Goal: Task Accomplishment & Management: Use online tool/utility

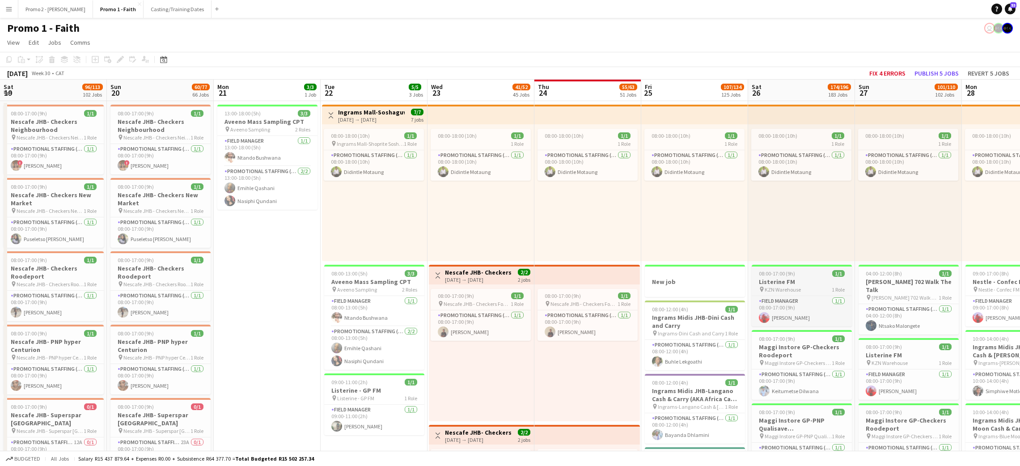
click at [752, 279] on h3 "Listerine FM" at bounding box center [802, 282] width 100 height 8
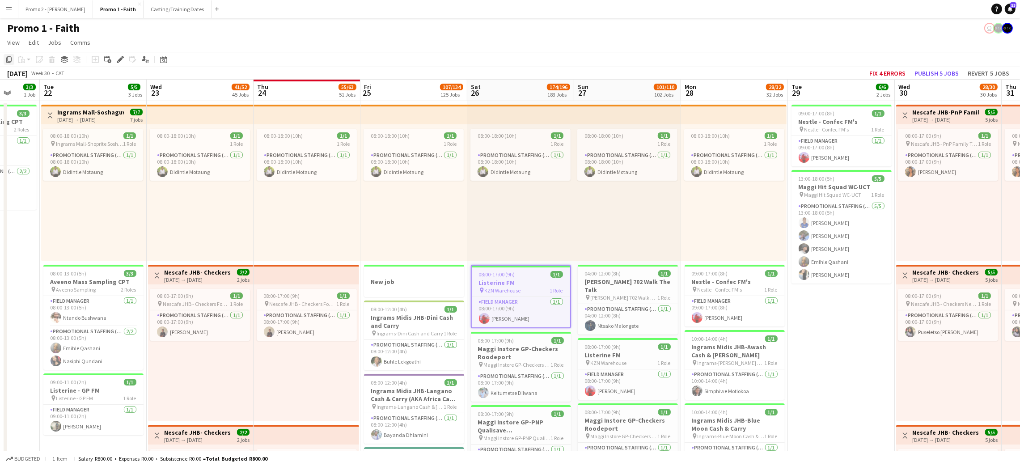
click at [7, 59] on icon at bounding box center [8, 59] width 5 height 6
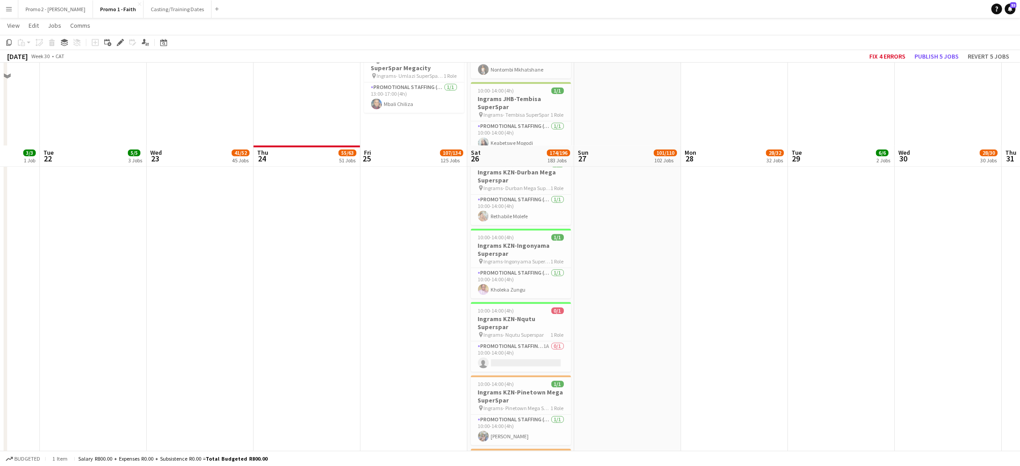
scroll to position [8785, 0]
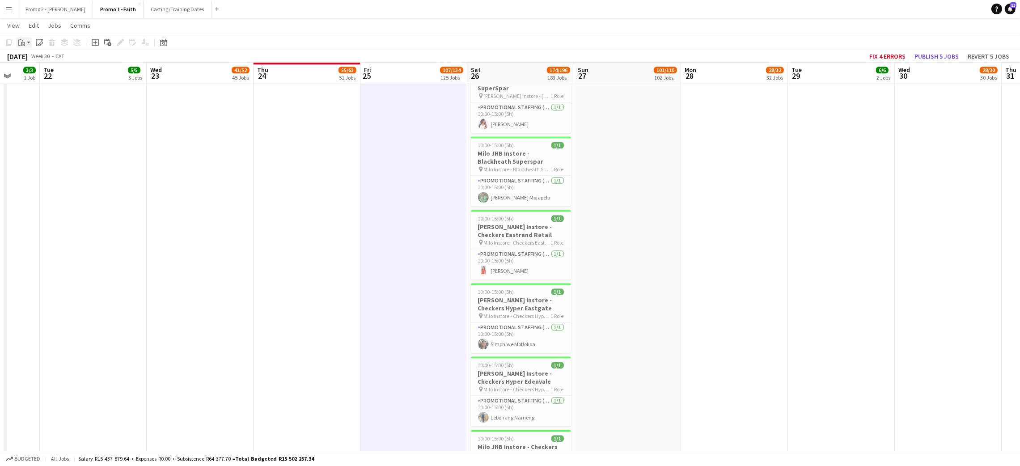
click at [24, 41] on icon "Paste" at bounding box center [21, 42] width 7 height 7
click at [37, 59] on link "Paste Ctrl+V" at bounding box center [66, 59] width 84 height 8
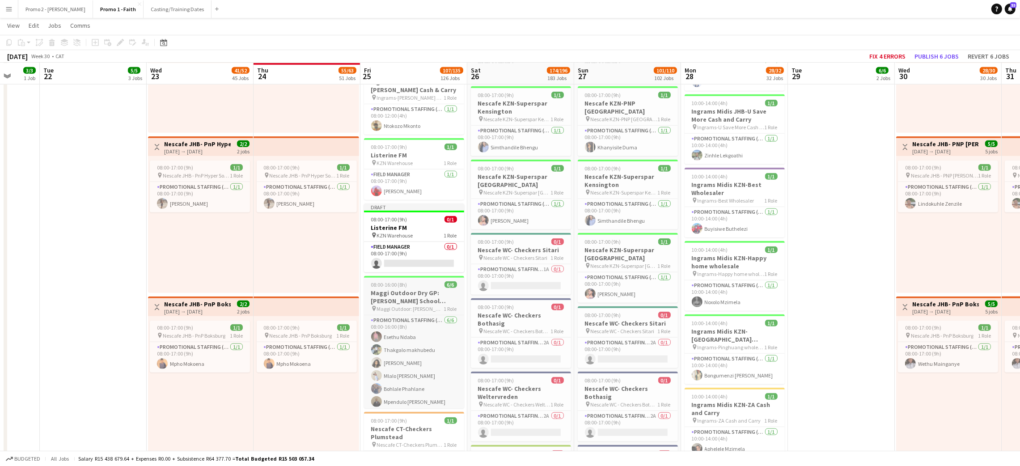
scroll to position [1341, 0]
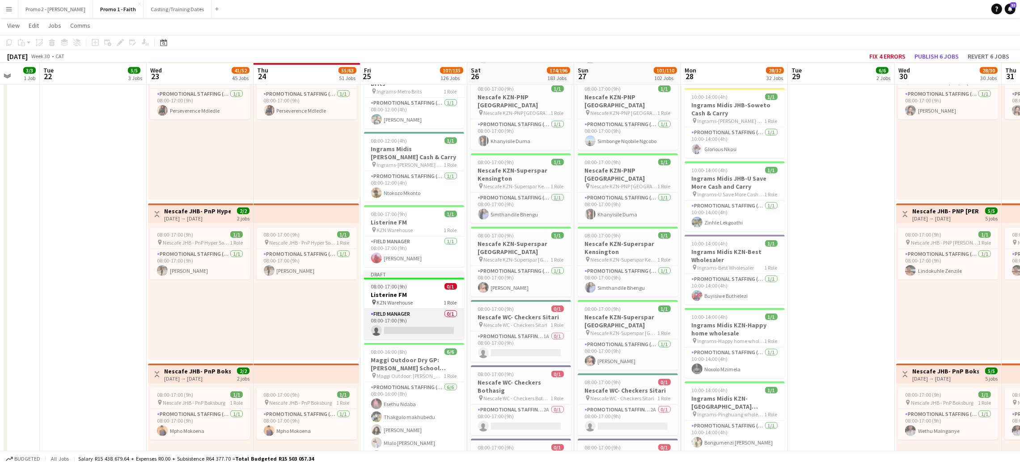
click at [398, 319] on app-card-role "Field Manager 0/1 08:00-17:00 (9h) single-neutral-actions" at bounding box center [414, 324] width 100 height 30
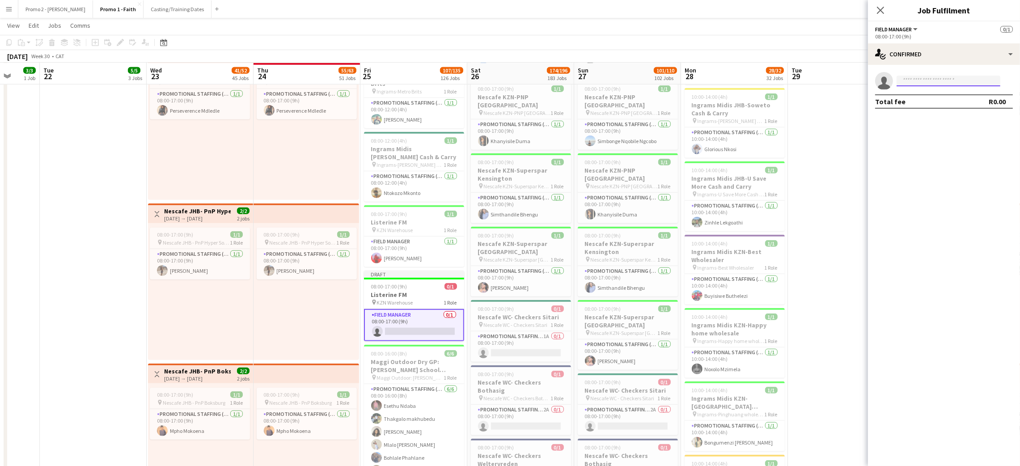
click at [921, 79] on input at bounding box center [948, 81] width 104 height 11
click at [921, 81] on input at bounding box center [948, 81] width 104 height 11
type input "******"
click at [918, 95] on span "Nothukela Ntlabati" at bounding box center [929, 94] width 51 height 8
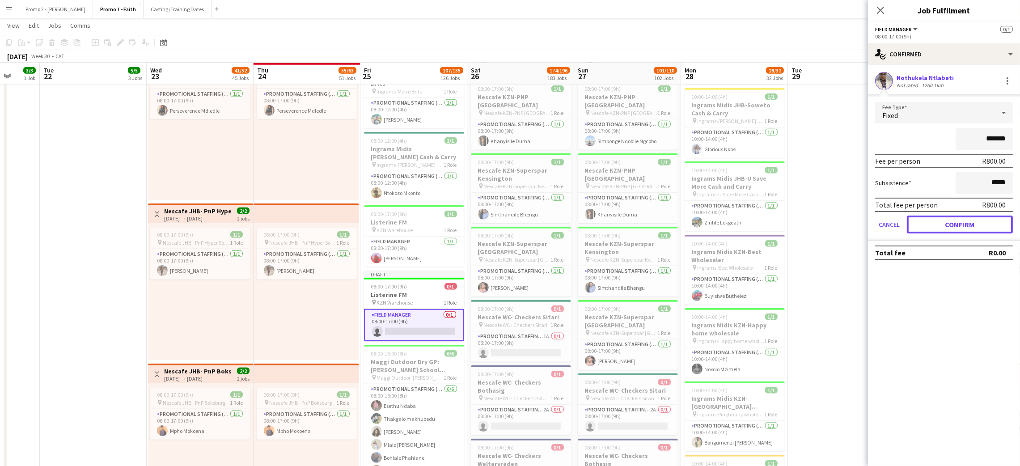
click at [946, 226] on button "Confirm" at bounding box center [960, 224] width 106 height 18
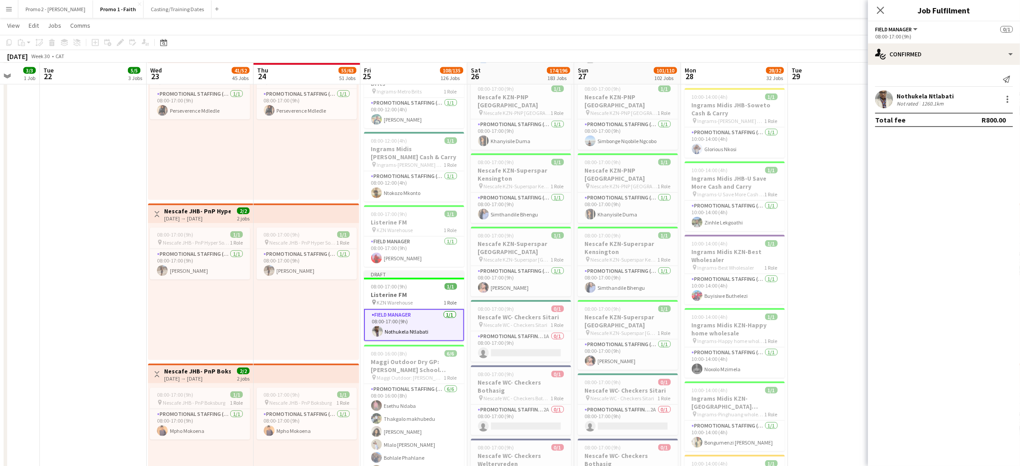
click at [920, 99] on div "Nothukela Ntlabati" at bounding box center [924, 96] width 57 height 8
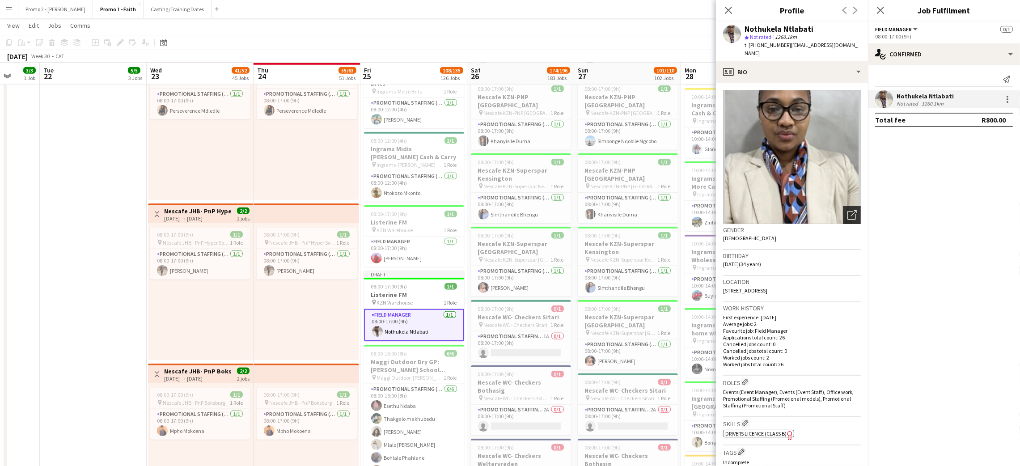
click at [847, 211] on icon at bounding box center [851, 215] width 8 height 8
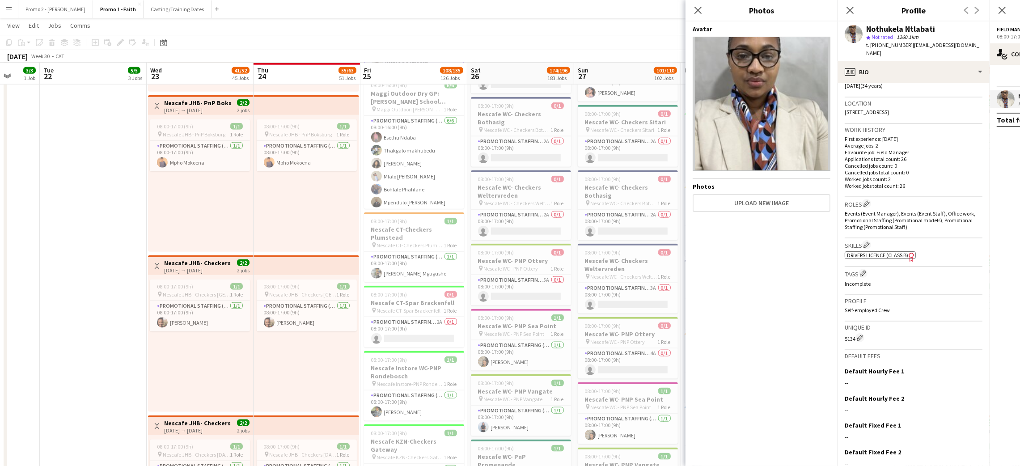
scroll to position [210, 0]
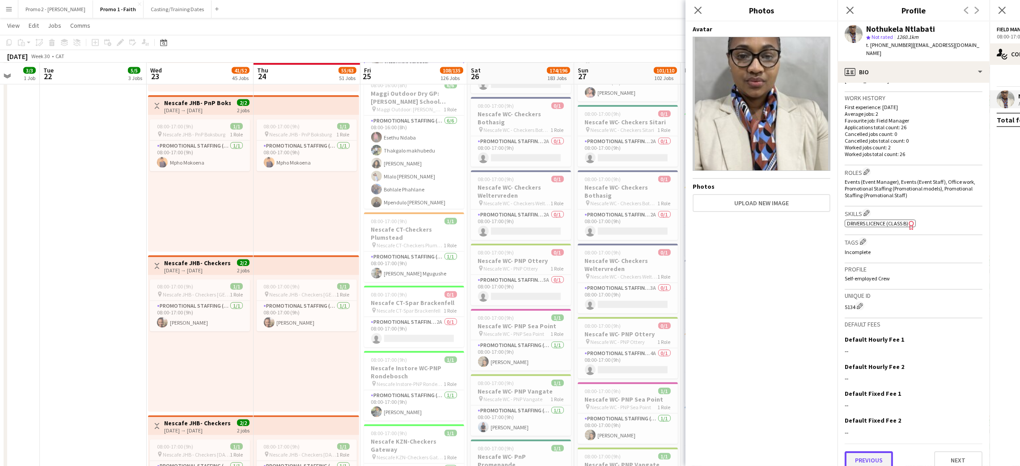
click at [871, 451] on button "Previous" at bounding box center [869, 460] width 48 height 18
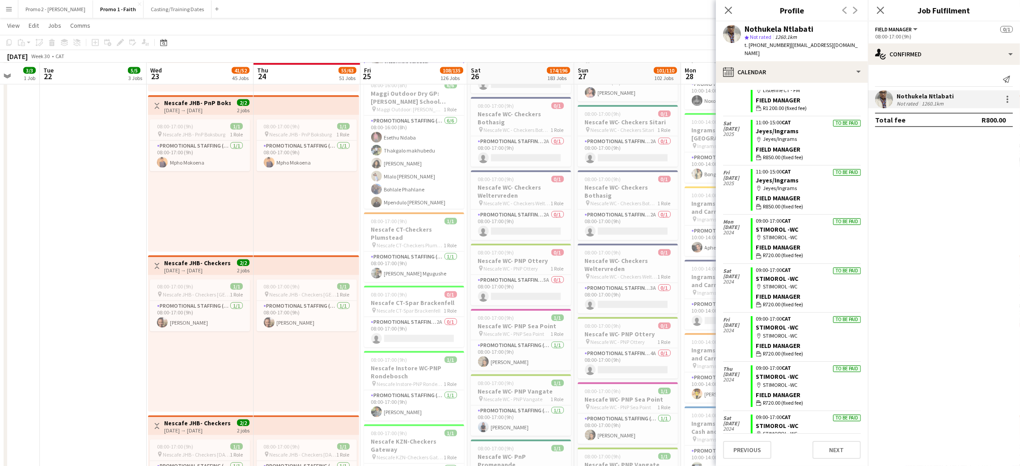
scroll to position [163, 0]
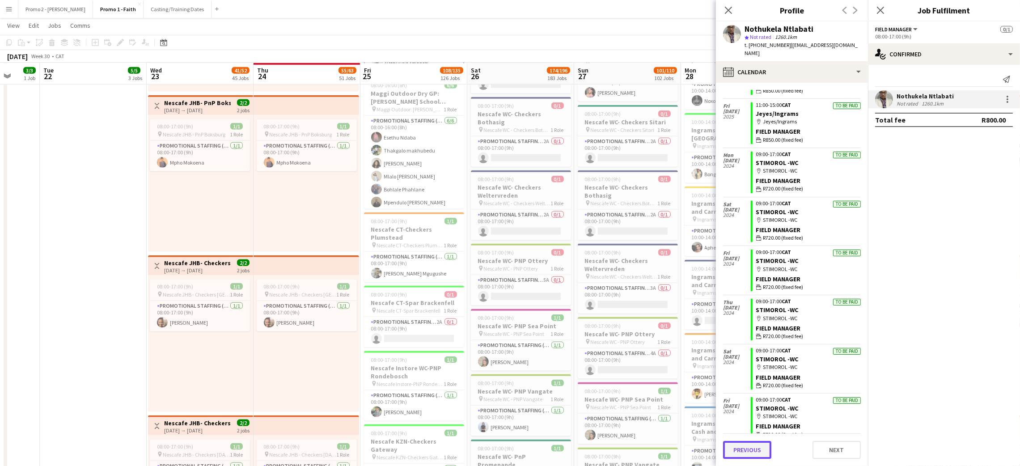
click at [757, 452] on button "Previous" at bounding box center [747, 450] width 48 height 18
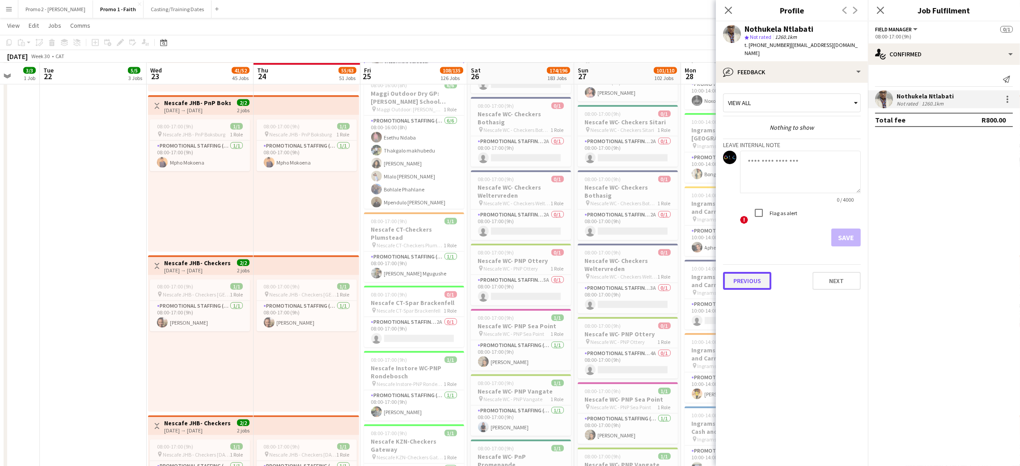
click at [738, 272] on button "Previous" at bounding box center [747, 281] width 48 height 18
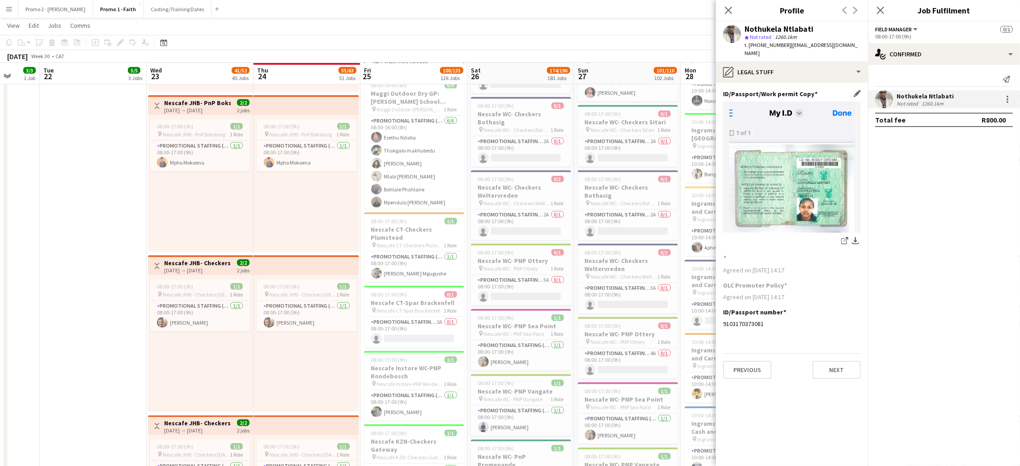
click at [811, 173] on img at bounding box center [792, 166] width 138 height 131
click at [845, 238] on icon at bounding box center [844, 241] width 6 height 6
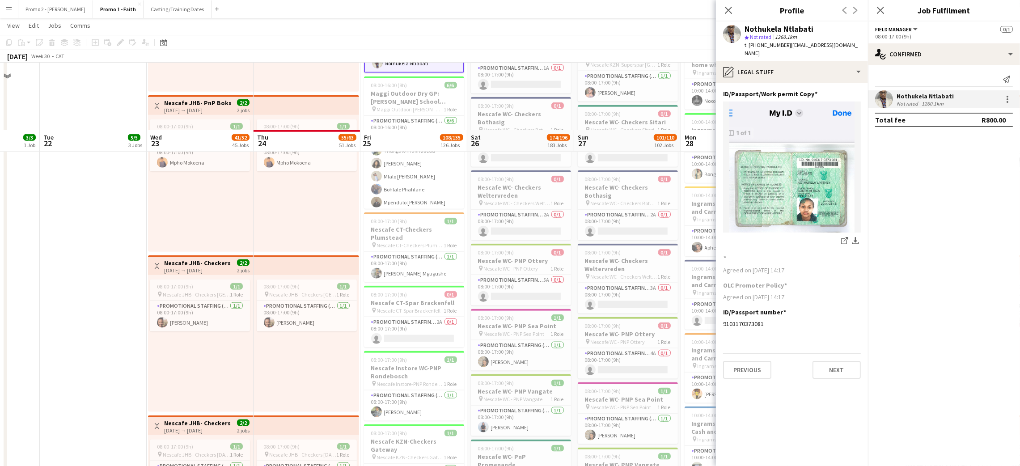
scroll to position [1676, 0]
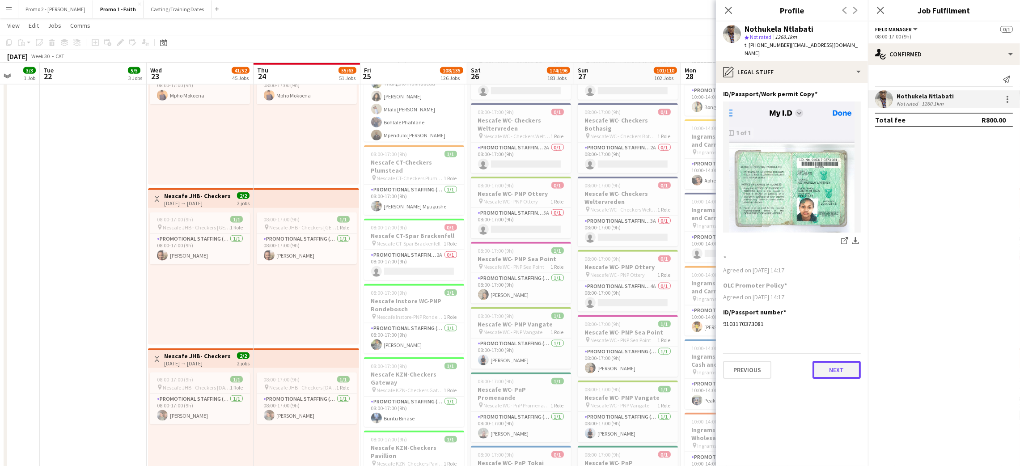
click at [836, 362] on button "Next" at bounding box center [836, 370] width 48 height 18
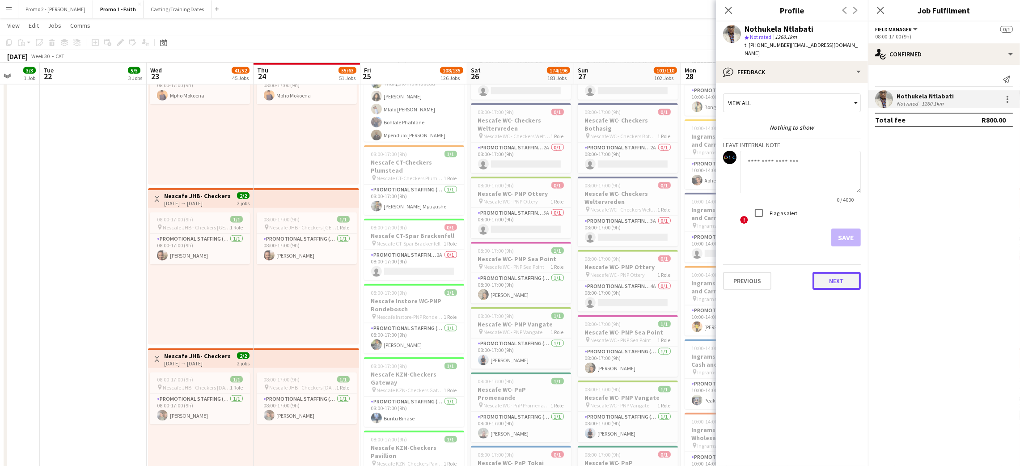
click at [822, 272] on button "Next" at bounding box center [836, 281] width 48 height 18
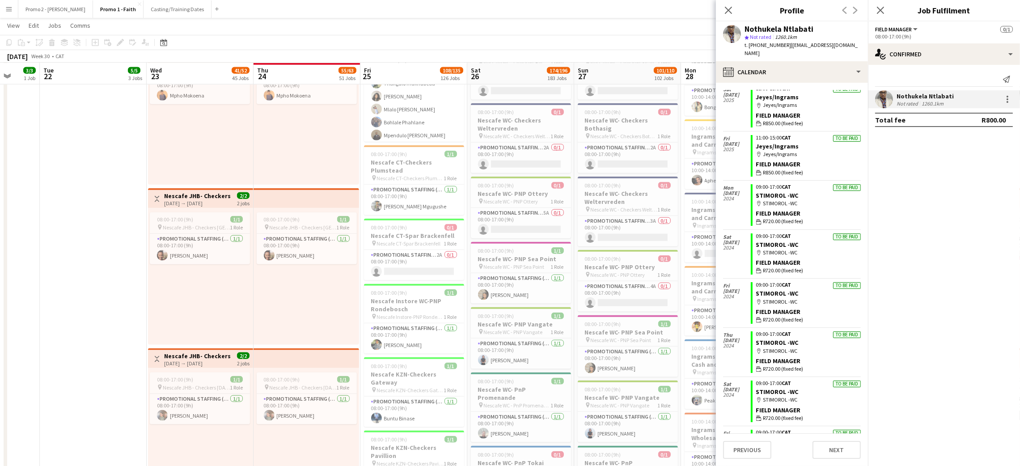
scroll to position [163, 0]
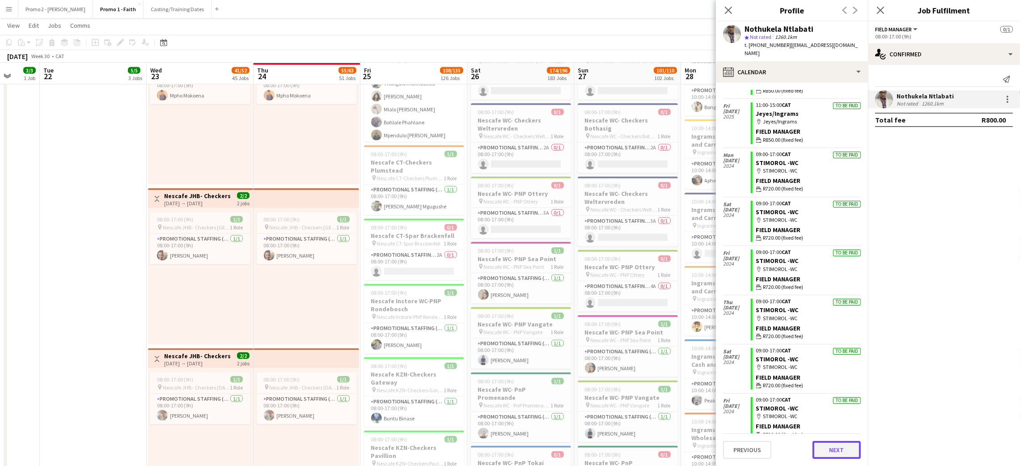
click at [834, 444] on button "Next" at bounding box center [836, 450] width 48 height 18
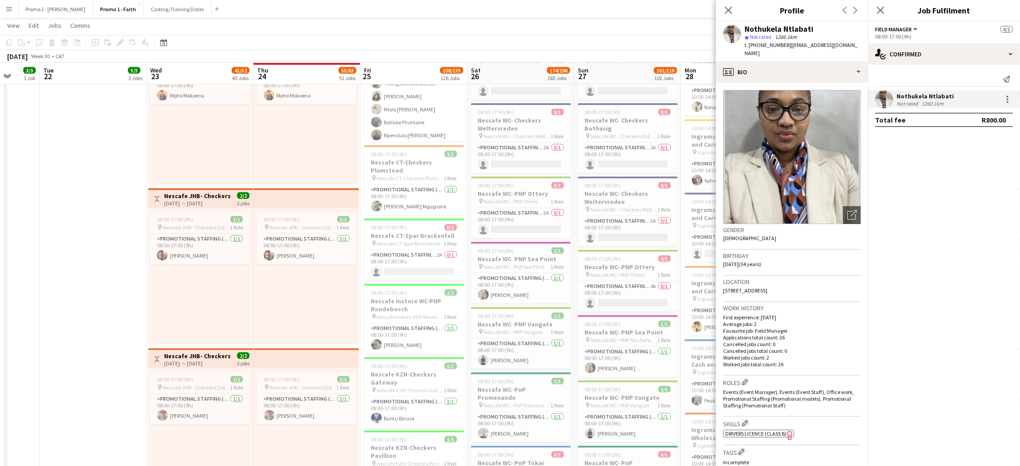
scroll to position [210, 0]
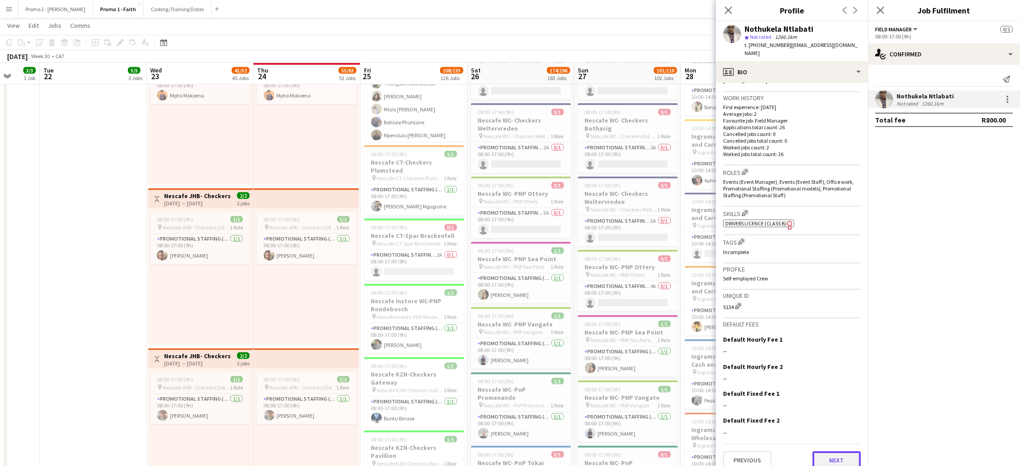
click at [836, 451] on button "Next" at bounding box center [836, 460] width 48 height 18
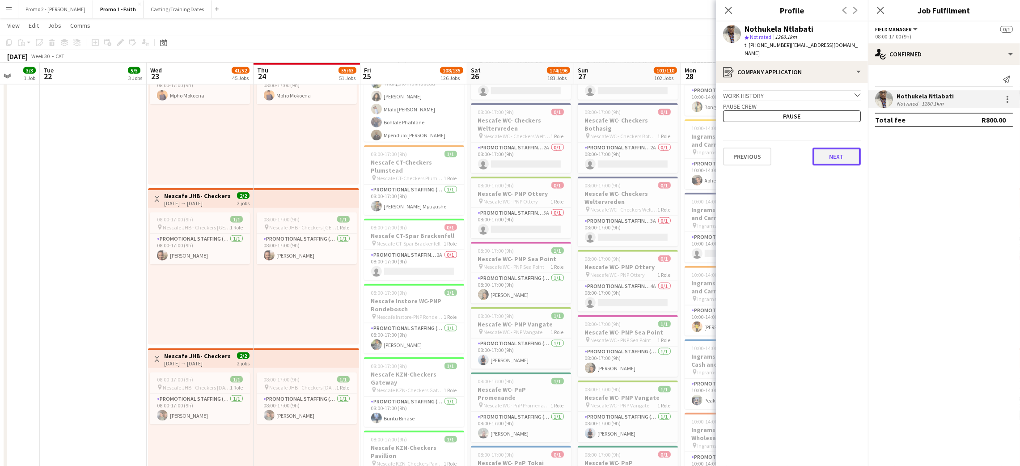
click at [839, 148] on button "Next" at bounding box center [836, 157] width 48 height 18
click at [835, 142] on button "Next" at bounding box center [836, 151] width 48 height 18
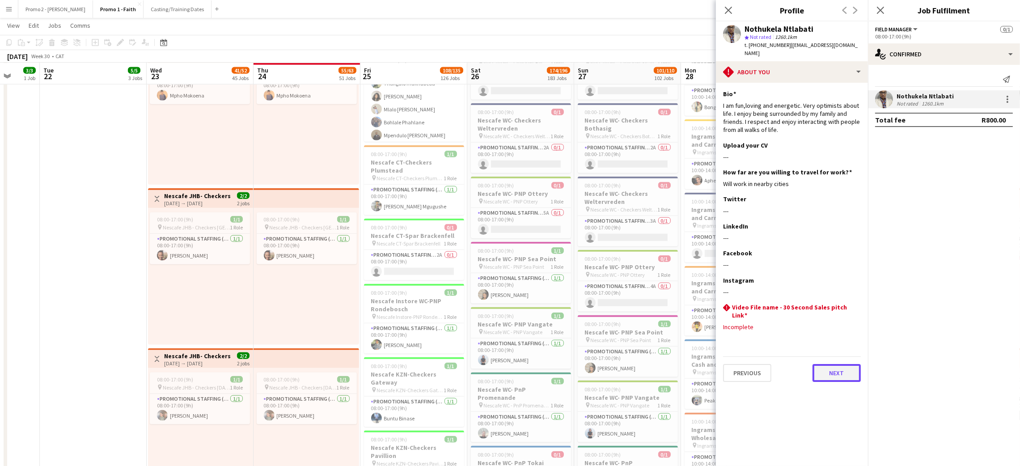
click at [828, 365] on button "Next" at bounding box center [836, 373] width 48 height 18
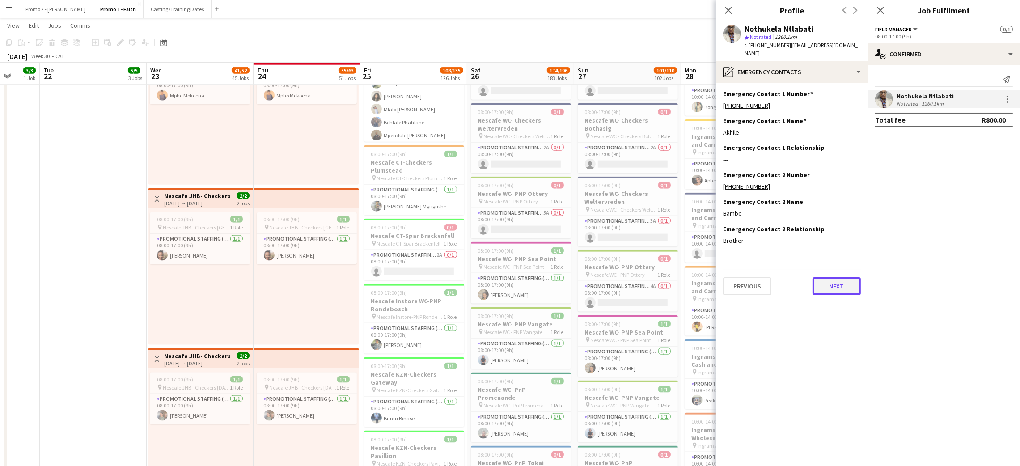
click at [839, 278] on button "Next" at bounding box center [836, 286] width 48 height 18
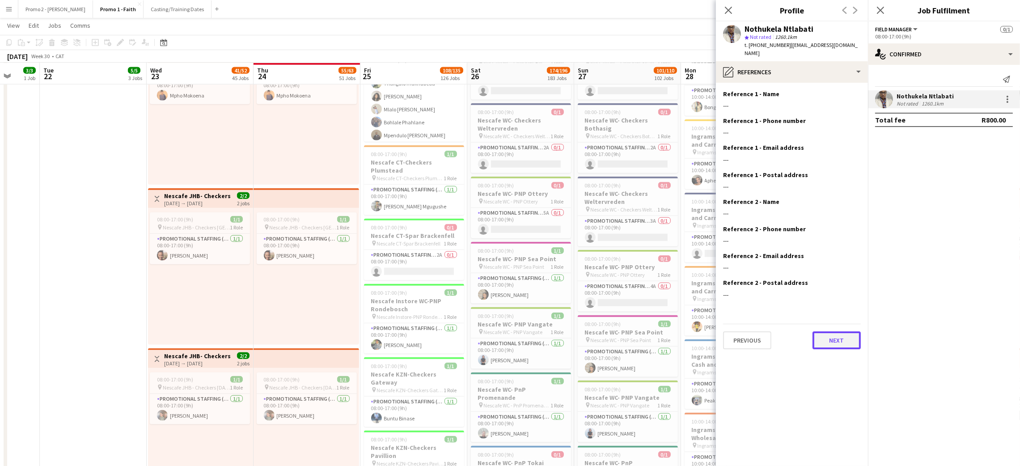
click at [830, 334] on button "Next" at bounding box center [836, 340] width 48 height 18
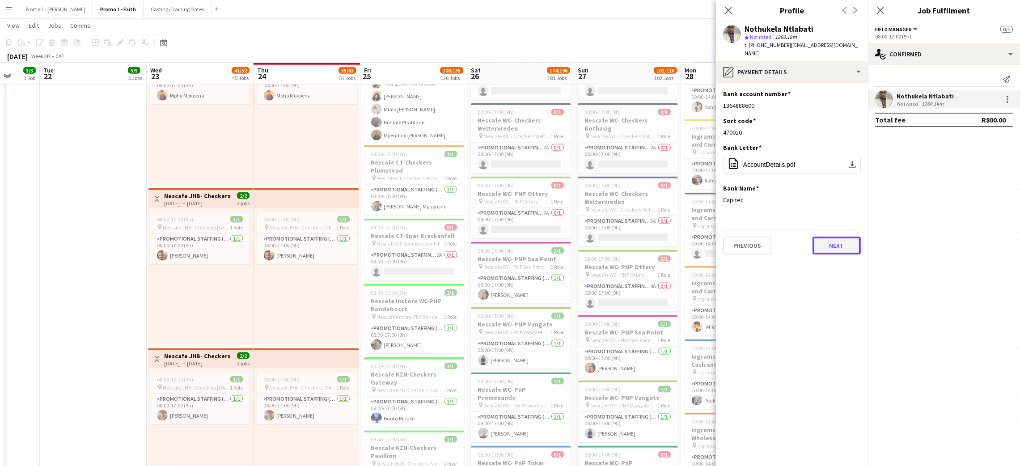
click at [829, 236] on button "Next" at bounding box center [836, 245] width 48 height 18
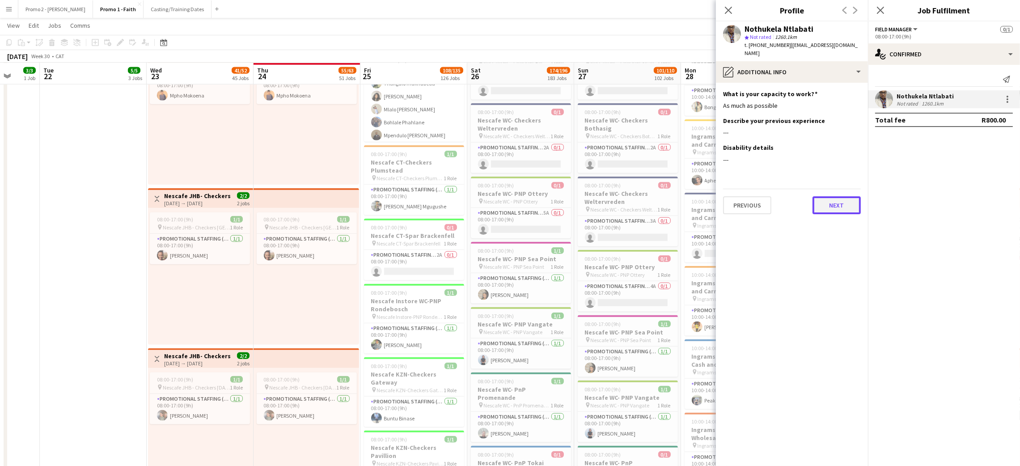
click at [833, 198] on button "Next" at bounding box center [836, 205] width 48 height 18
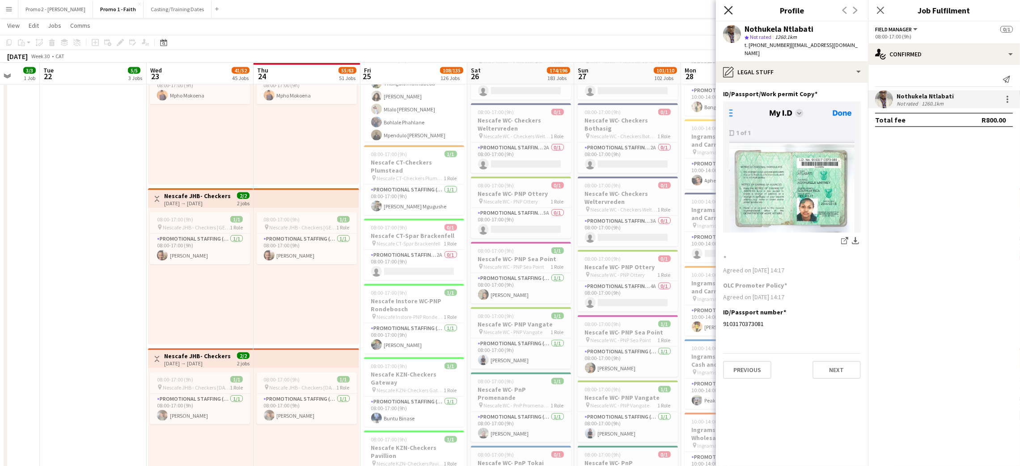
click at [729, 7] on icon "Close pop-in" at bounding box center [728, 10] width 8 height 8
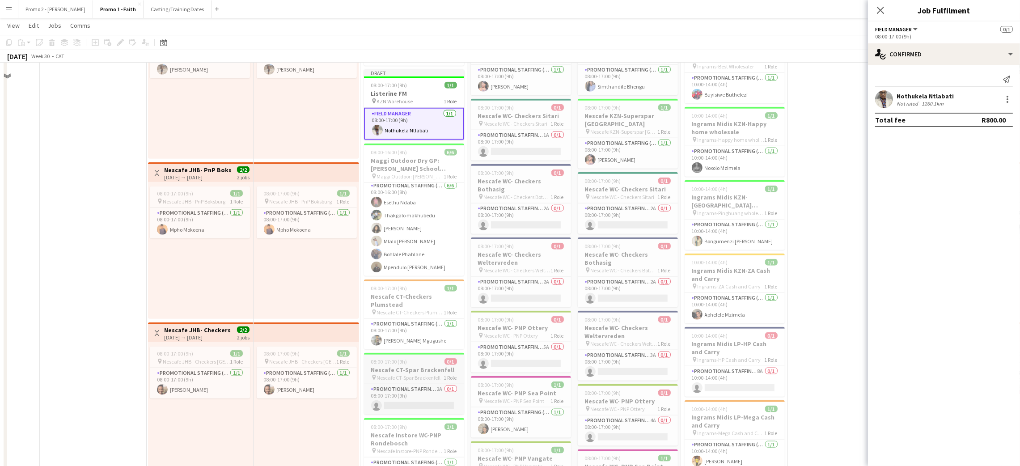
scroll to position [1341, 0]
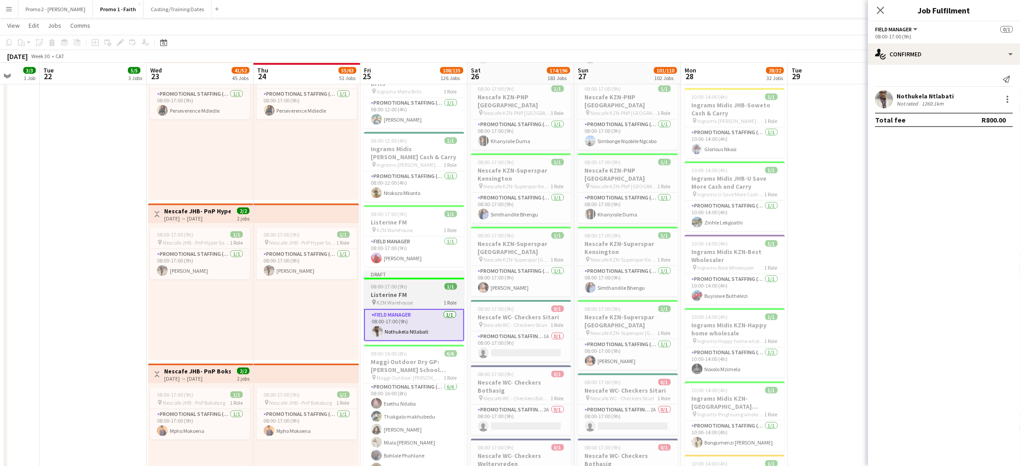
click at [414, 283] on div "08:00-17:00 (9h) 1/1" at bounding box center [414, 286] width 100 height 7
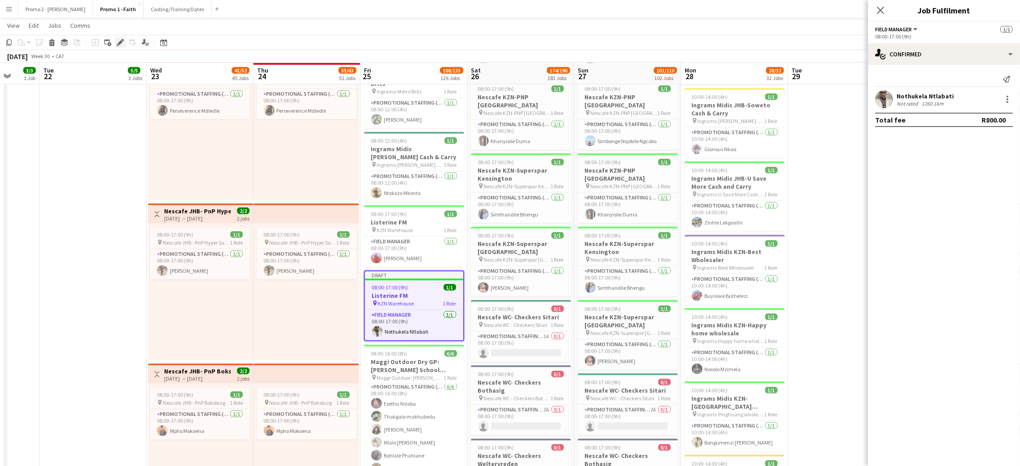
click at [121, 40] on icon at bounding box center [120, 42] width 5 height 5
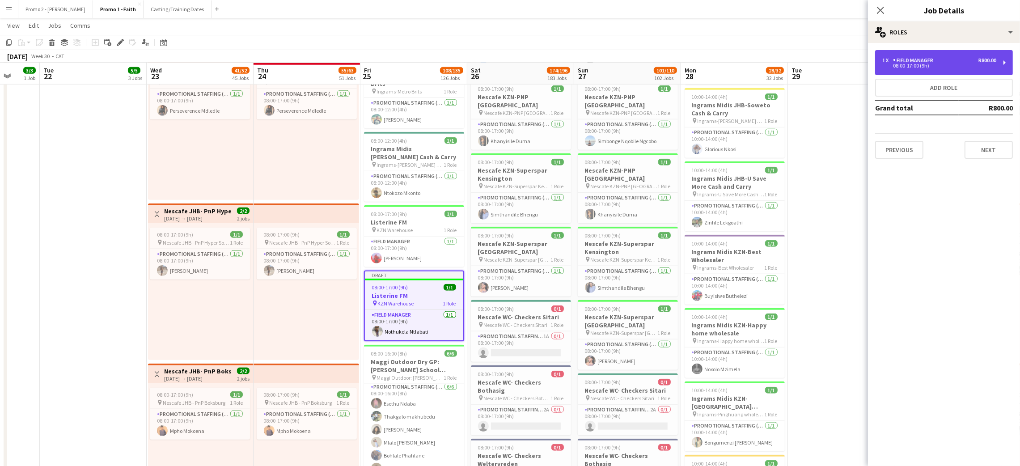
click at [940, 63] on div "08:00-17:00 (9h)" at bounding box center [939, 65] width 114 height 4
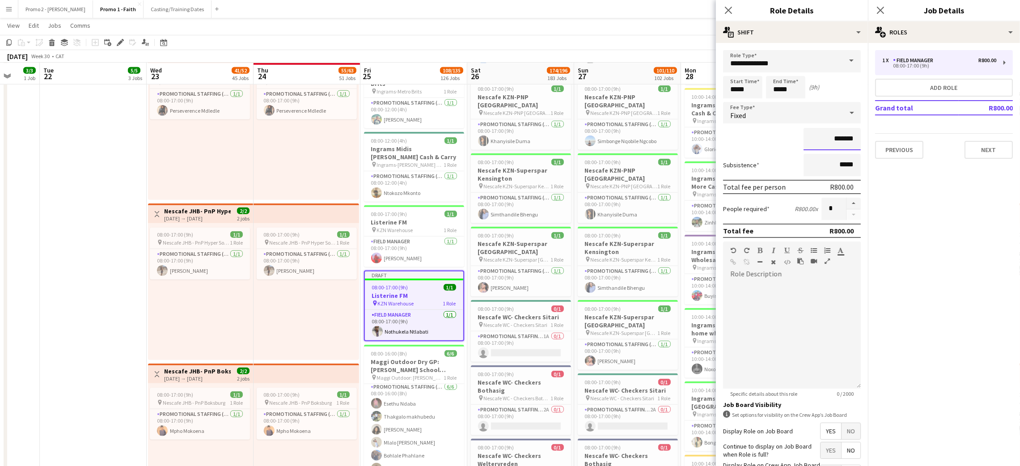
click at [833, 133] on input "*******" at bounding box center [831, 139] width 57 height 22
type input "*****"
click at [981, 144] on button "Next" at bounding box center [988, 150] width 48 height 18
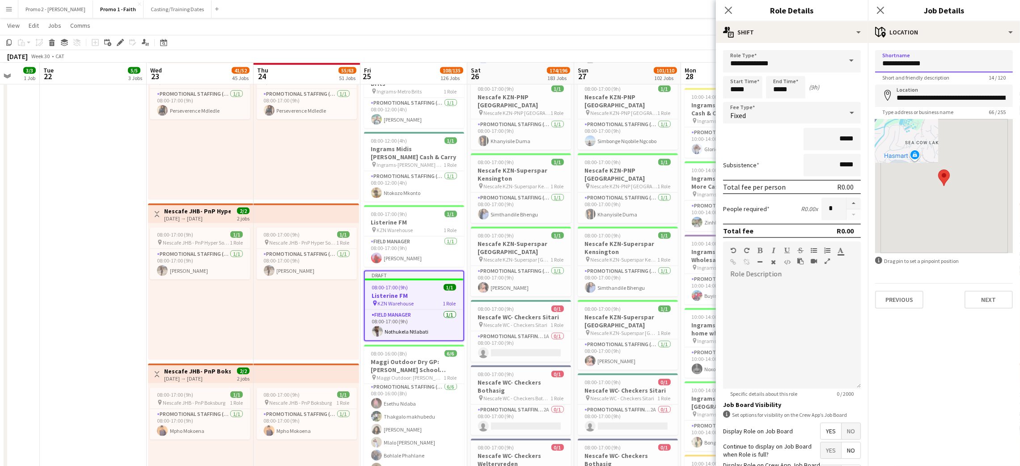
click at [939, 62] on input "**********" at bounding box center [944, 61] width 138 height 22
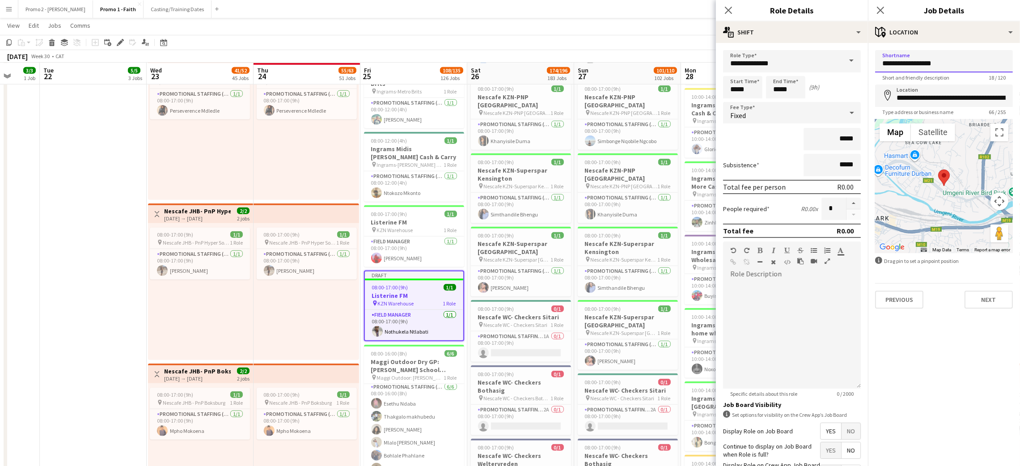
type input "**********"
click at [945, 86] on input "**********" at bounding box center [944, 95] width 138 height 22
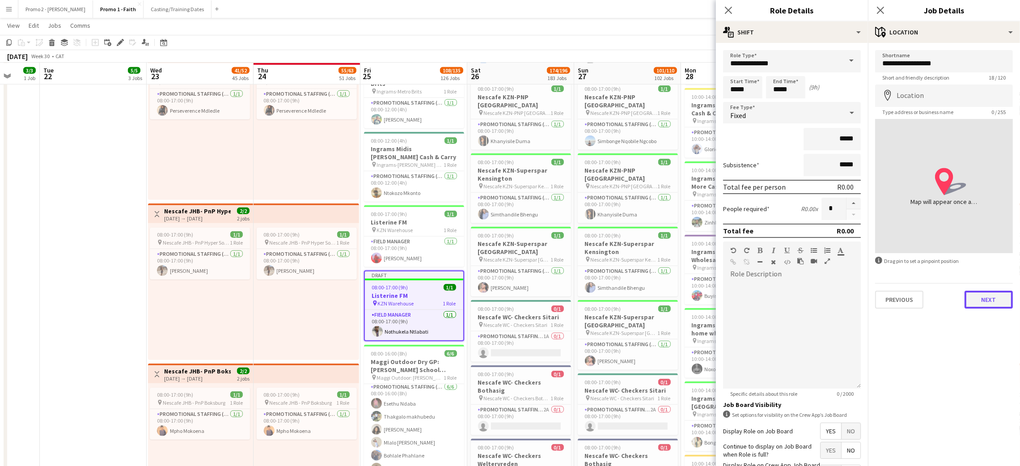
click at [998, 299] on button "Next" at bounding box center [988, 300] width 48 height 18
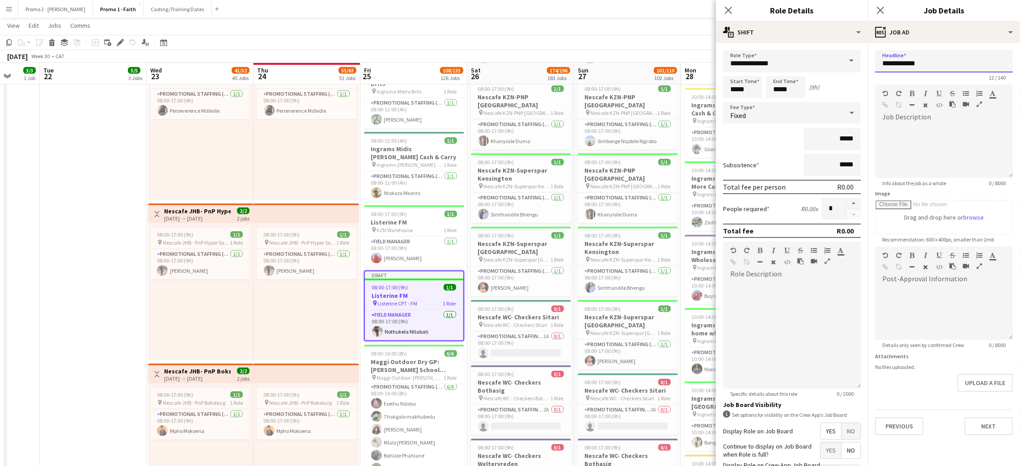
click at [945, 61] on input "**********" at bounding box center [944, 61] width 138 height 22
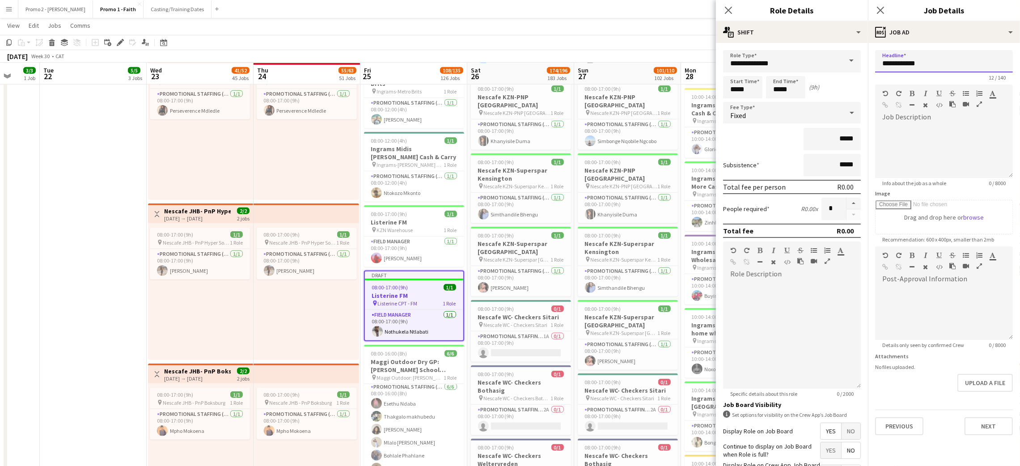
click at [945, 61] on input "**********" at bounding box center [944, 61] width 138 height 22
paste input "******"
type input "**********"
click at [975, 415] on div "Previous Next" at bounding box center [944, 422] width 138 height 25
click at [979, 425] on button "Next" at bounding box center [988, 426] width 48 height 18
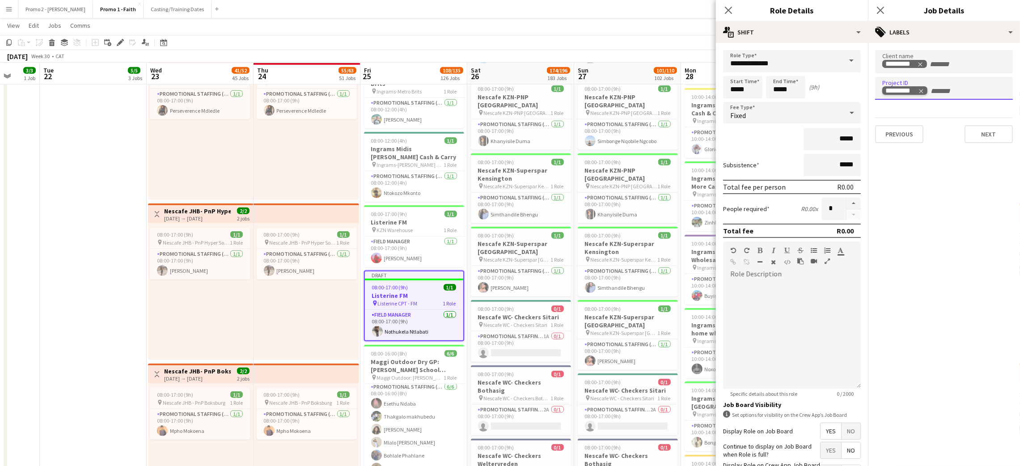
click at [922, 89] on icon "Remove tag" at bounding box center [921, 91] width 6 height 6
type input "********"
click at [984, 127] on button "Next" at bounding box center [988, 134] width 48 height 18
type input "*******"
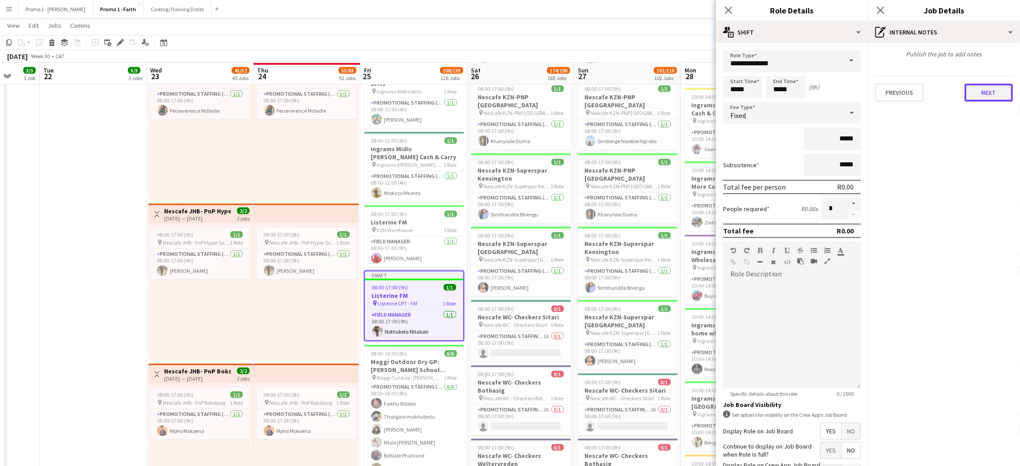
click at [981, 89] on button "Next" at bounding box center [988, 93] width 48 height 18
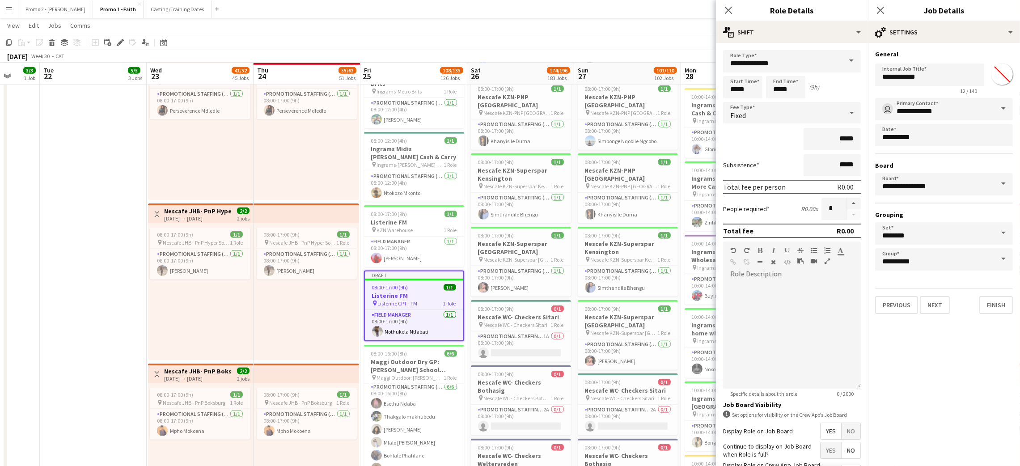
click at [1002, 111] on span at bounding box center [1003, 108] width 19 height 21
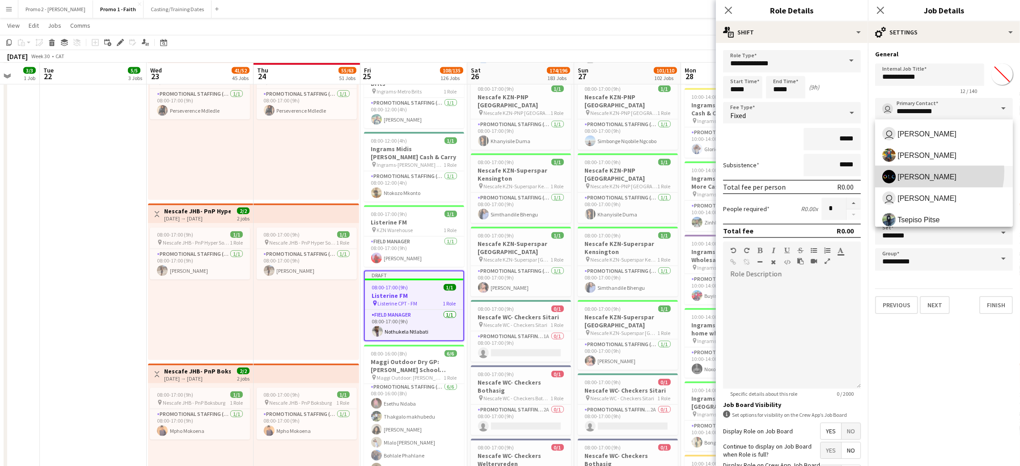
click at [923, 171] on span "[PERSON_NAME]" at bounding box center [943, 176] width 123 height 13
type input "**********"
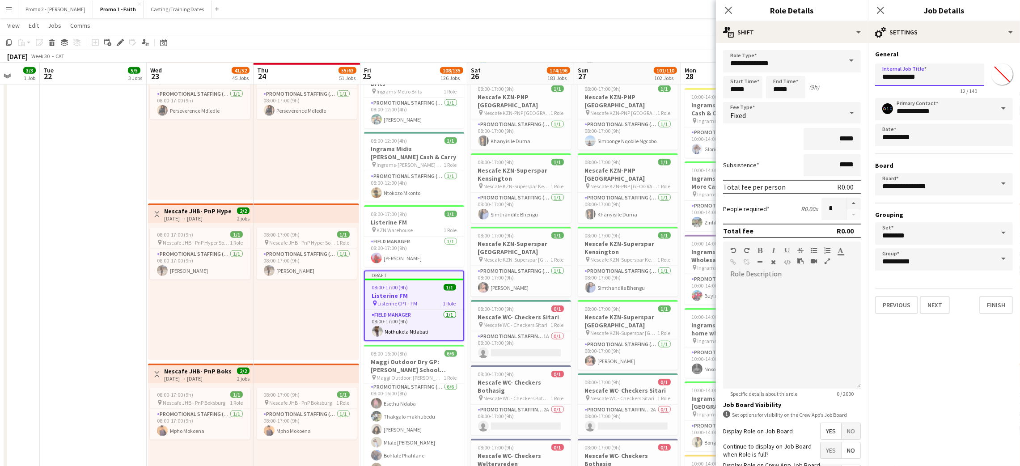
click at [924, 80] on input "**********" at bounding box center [929, 74] width 109 height 22
paste input "******"
type input "**********"
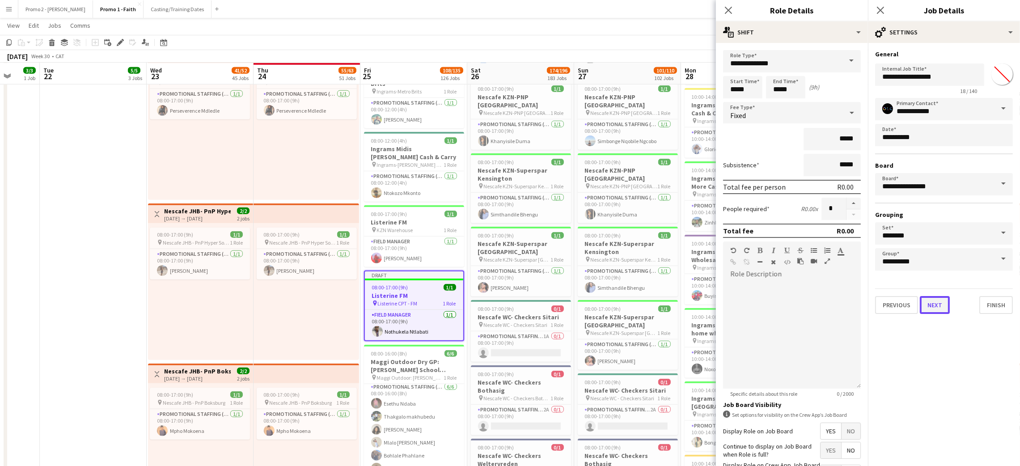
click at [933, 304] on button "Next" at bounding box center [935, 305] width 30 height 18
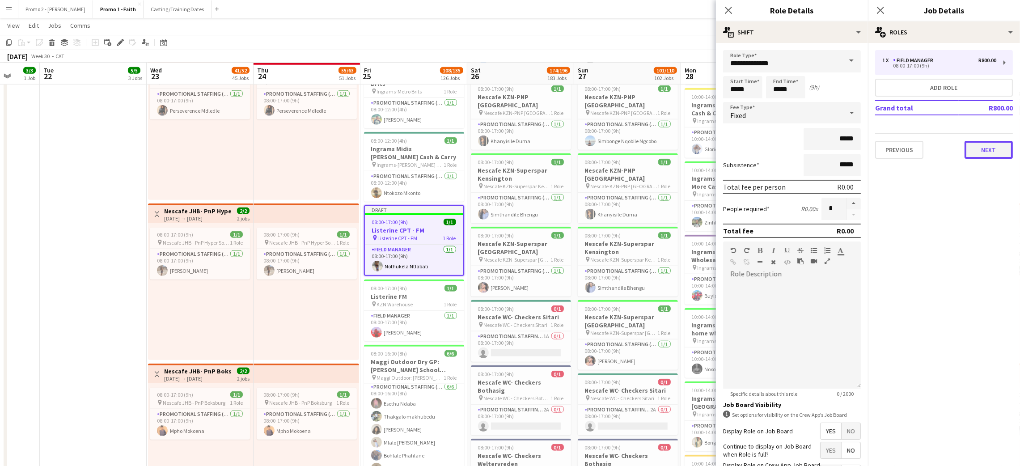
click at [990, 152] on button "Next" at bounding box center [988, 150] width 48 height 18
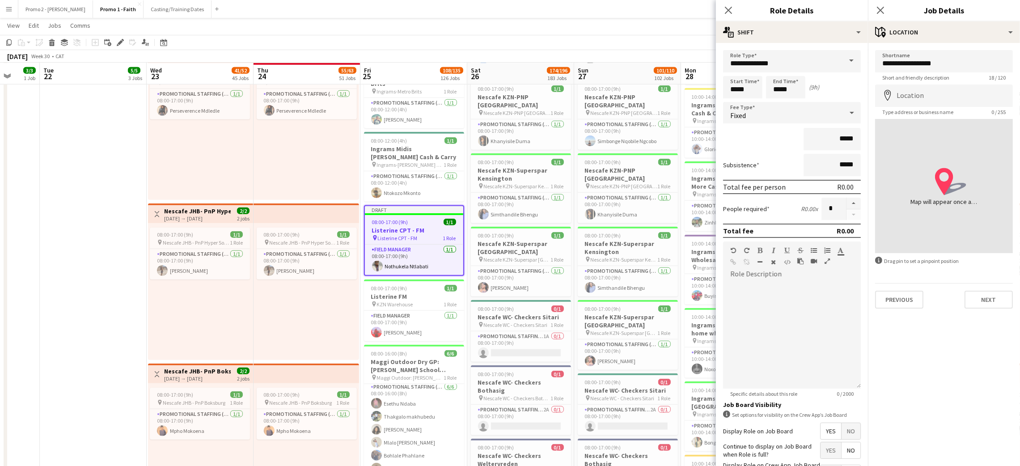
scroll to position [87, 0]
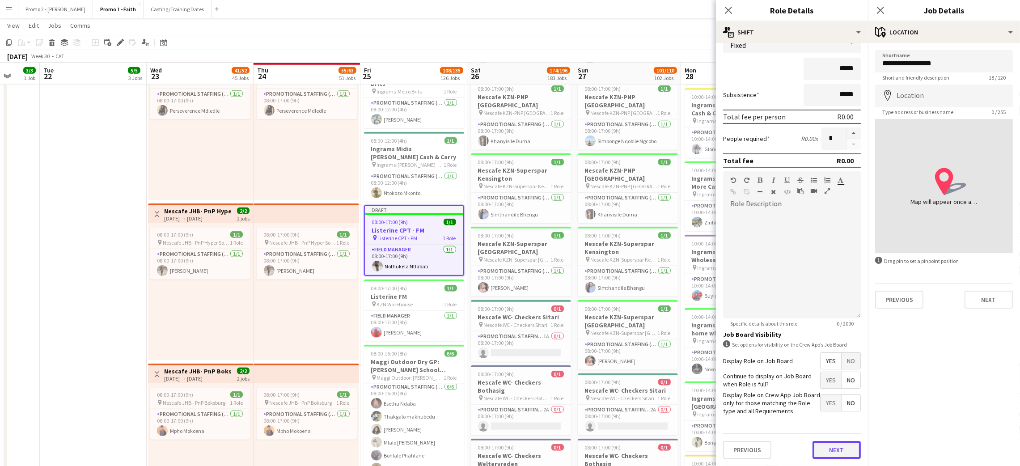
click at [830, 453] on button "Next" at bounding box center [836, 450] width 48 height 18
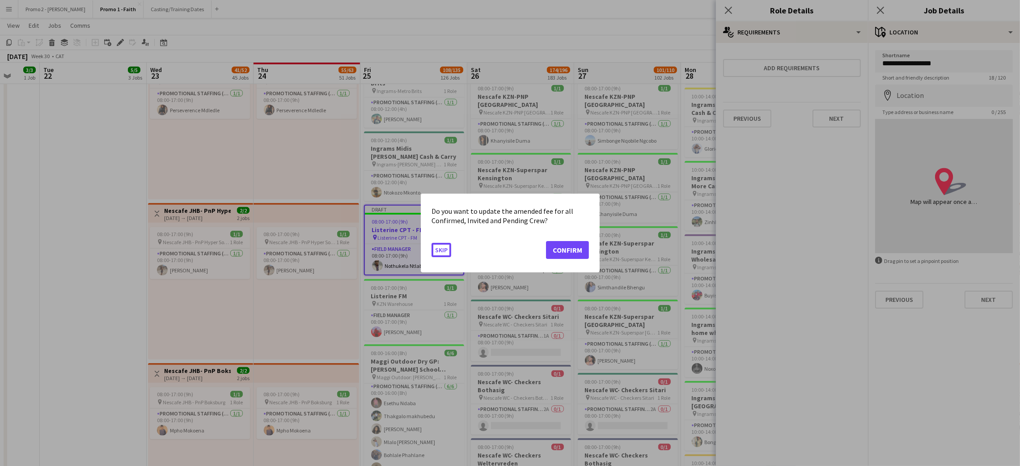
scroll to position [0, 0]
click at [554, 249] on button "Confirm" at bounding box center [567, 250] width 43 height 18
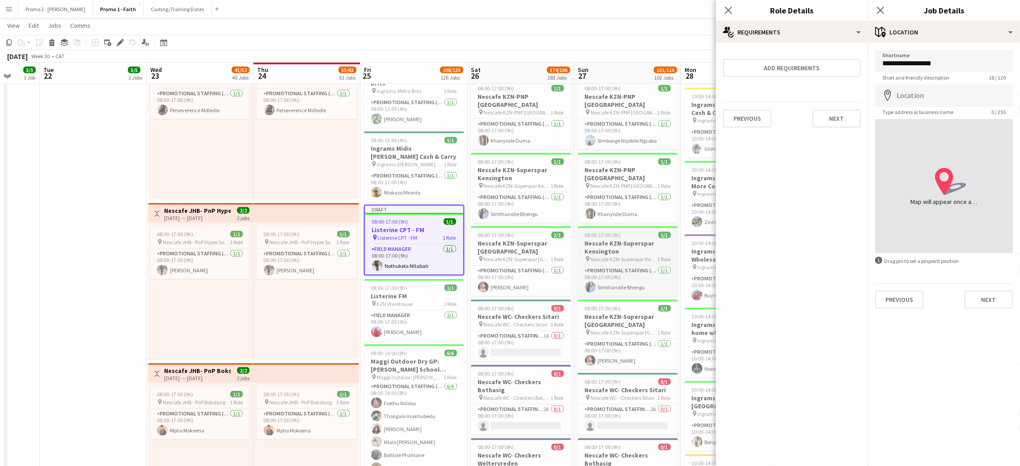
scroll to position [1341, 0]
click at [12, 42] on icon "Copy" at bounding box center [8, 42] width 7 height 7
click at [519, 68] on app-board-header-date "Sat 26 174/196 183 Jobs" at bounding box center [520, 73] width 107 height 21
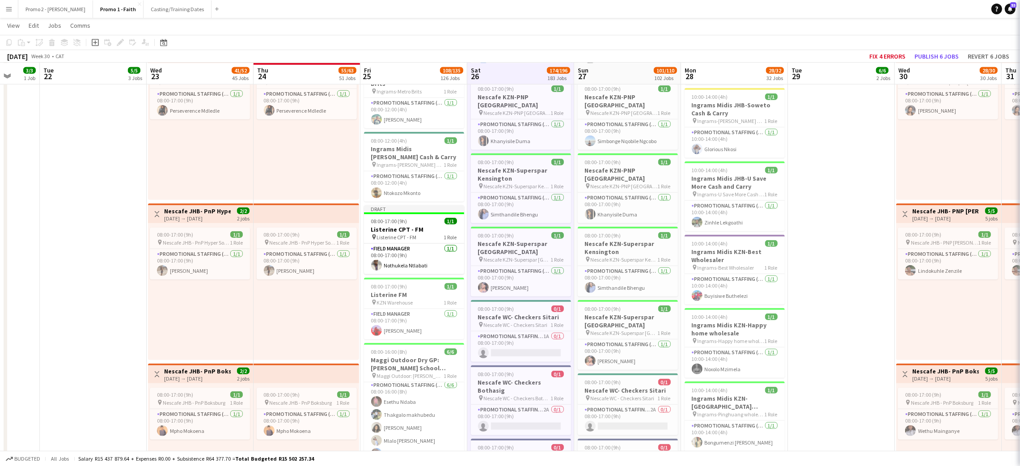
click at [612, 64] on app-board-header-date "Sun 27 101/110 102 Jobs" at bounding box center [627, 73] width 107 height 21
click at [706, 72] on app-board-header-date "Mon 28 28/32 32 Jobs" at bounding box center [734, 73] width 107 height 21
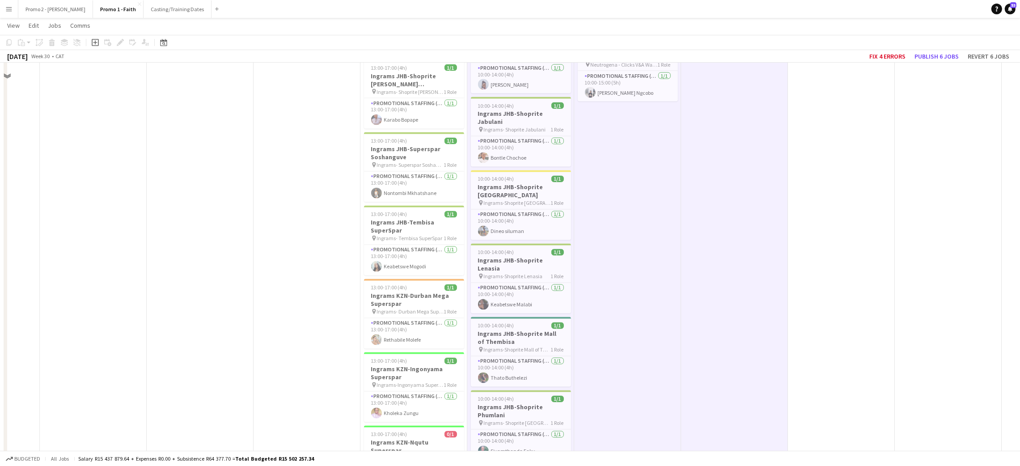
scroll to position [8114, 0]
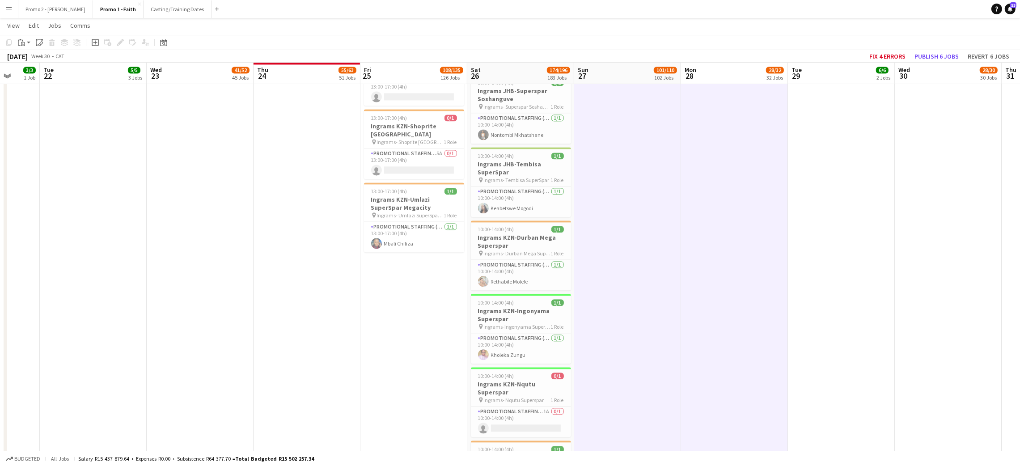
click at [535, 367] on div at bounding box center [521, 368] width 100 height 2
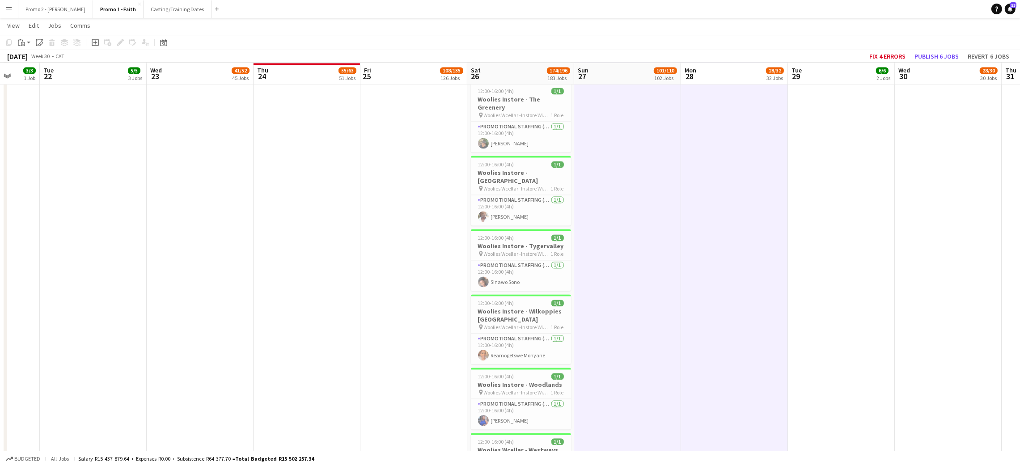
scroll to position [13326, 0]
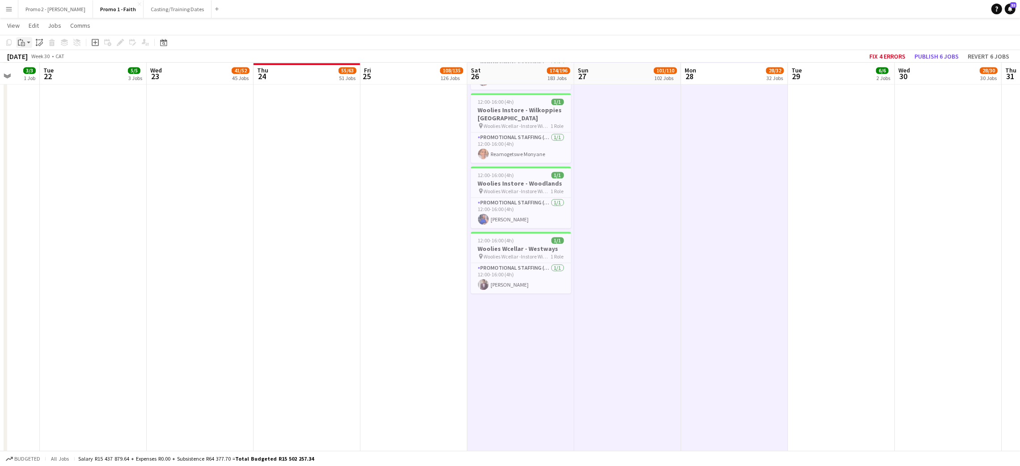
click at [22, 42] on icon "Paste" at bounding box center [21, 42] width 7 height 7
click at [44, 74] on link "Paste with crew Ctrl+Shift+V" at bounding box center [66, 75] width 84 height 8
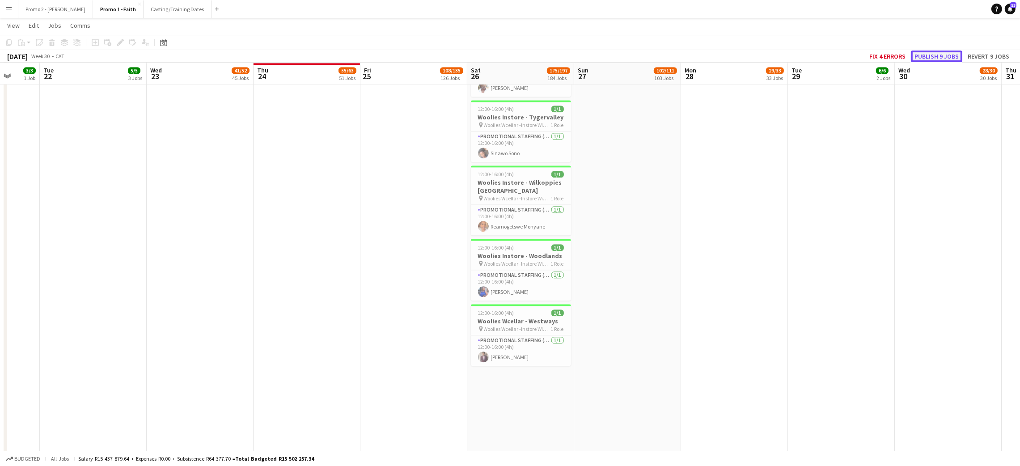
click at [922, 54] on button "Publish 9 jobs" at bounding box center [936, 57] width 51 height 12
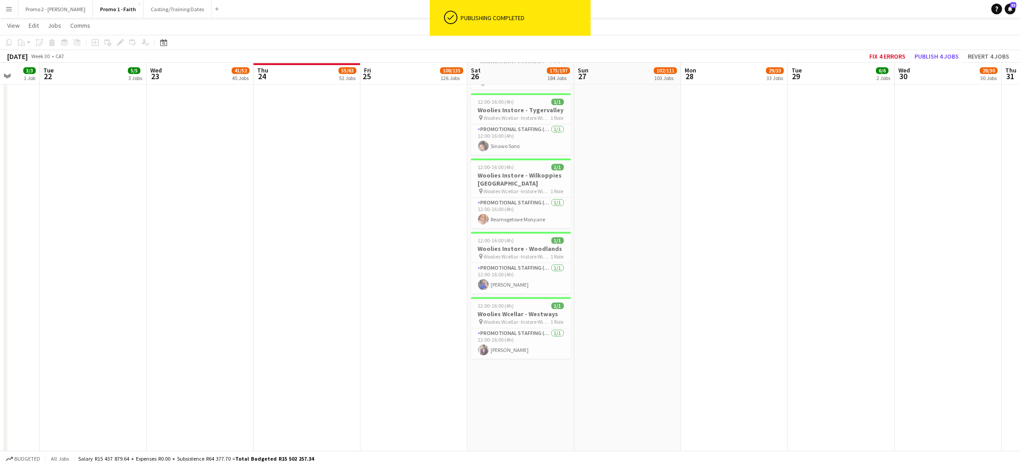
click at [9, 9] on app-icon "Menu" at bounding box center [8, 8] width 7 height 7
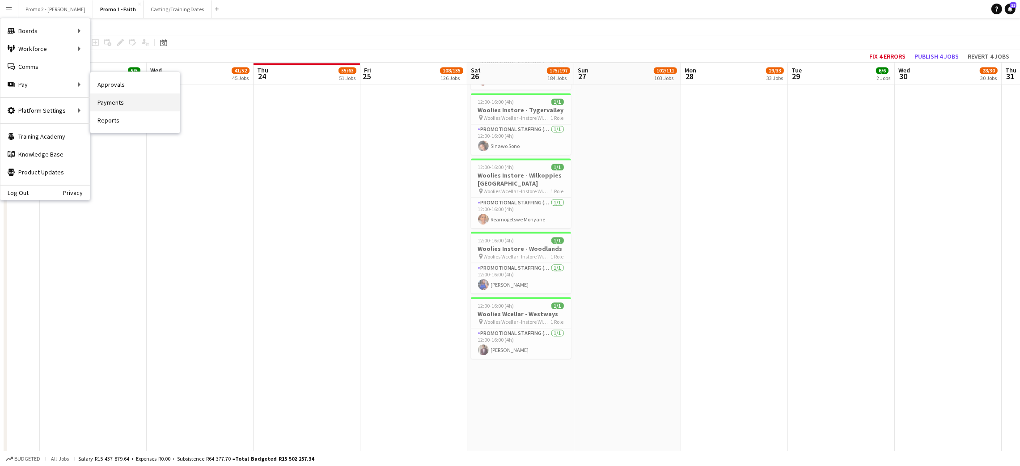
click at [110, 101] on link "Payments" at bounding box center [134, 102] width 89 height 18
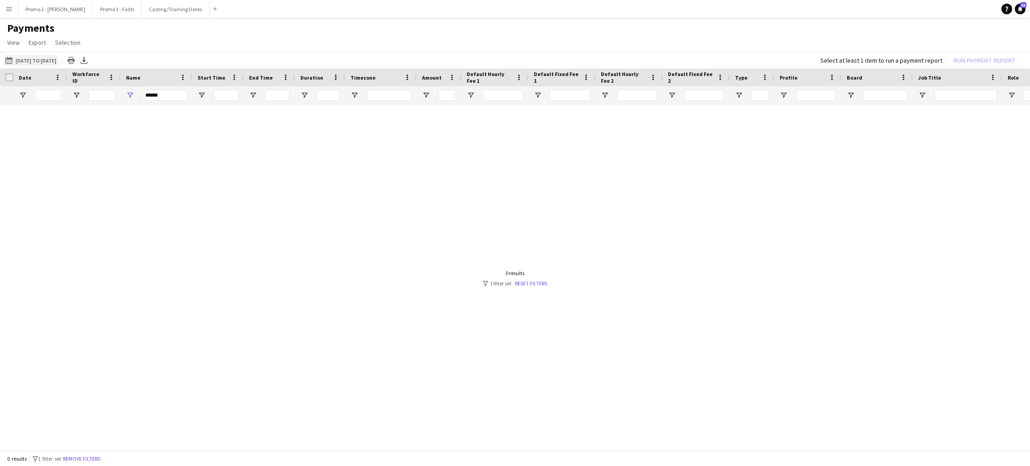
click at [52, 55] on button "[DATE] to [DATE] [DATE] to [DATE]" at bounding box center [31, 60] width 55 height 11
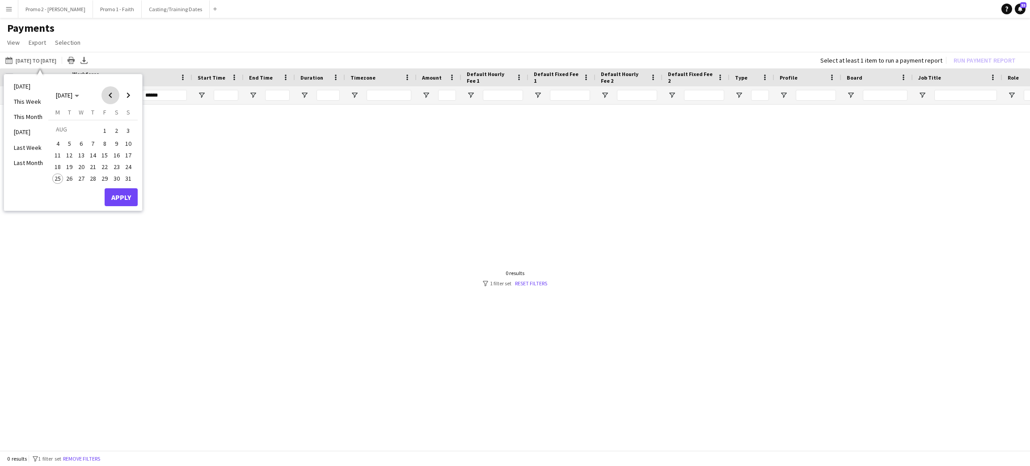
click at [108, 96] on span "Previous month" at bounding box center [110, 95] width 18 height 18
click at [101, 175] on span "25" at bounding box center [104, 176] width 11 height 11
click at [59, 185] on span "28" at bounding box center [57, 188] width 11 height 11
click at [120, 203] on button "Apply" at bounding box center [121, 207] width 33 height 18
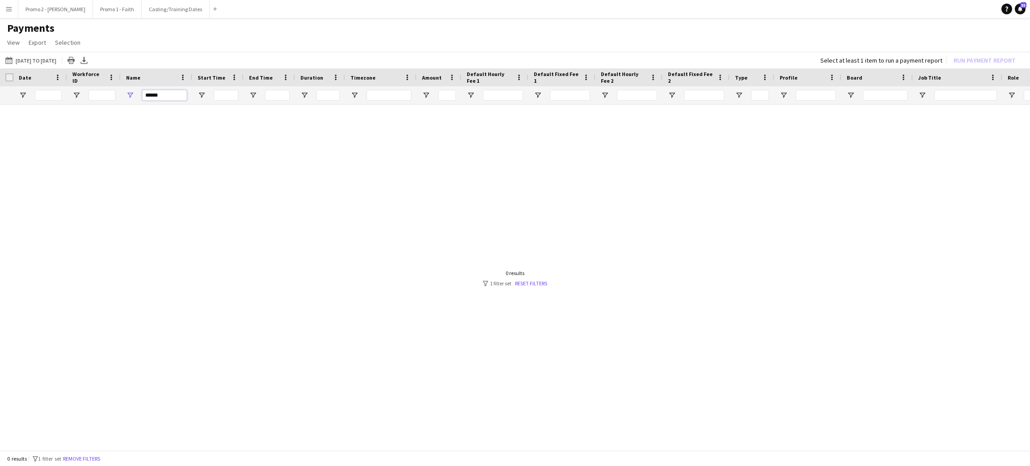
click at [155, 91] on input "******" at bounding box center [164, 95] width 45 height 11
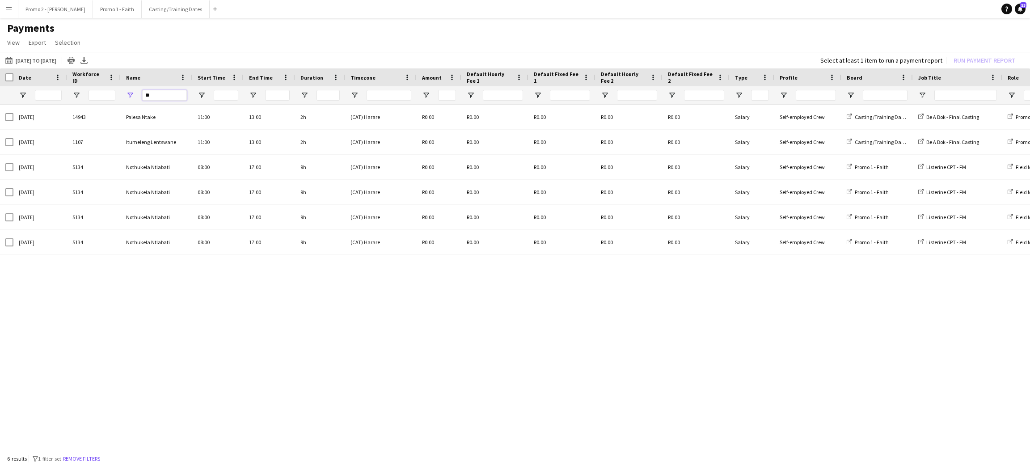
type input "*"
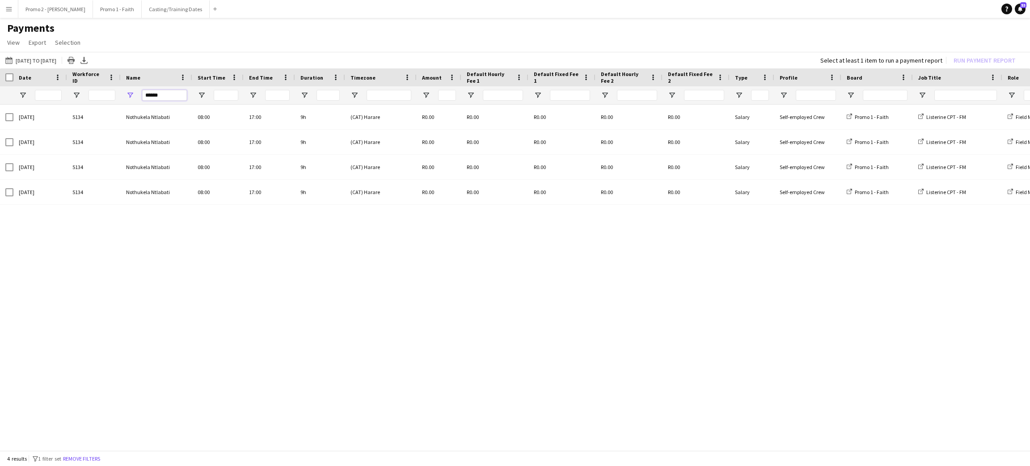
type input "******"
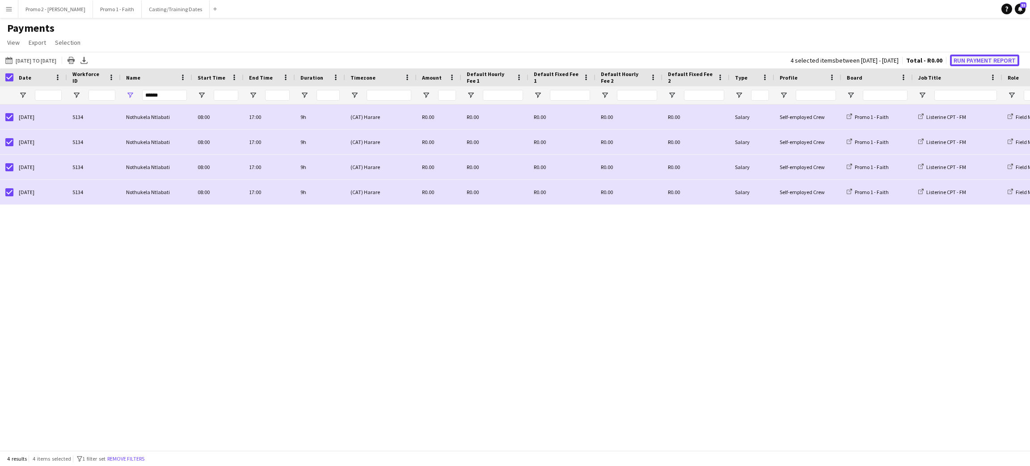
click at [992, 58] on button "Run Payment Report" at bounding box center [984, 61] width 69 height 12
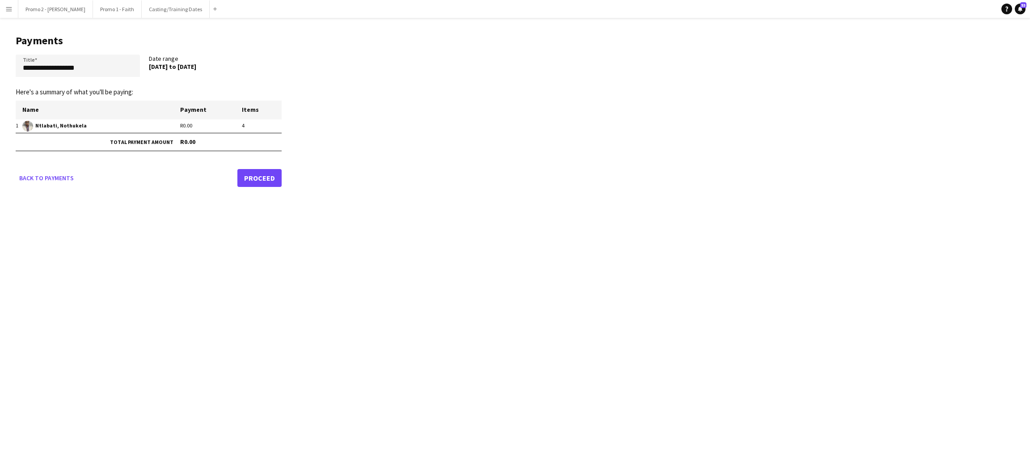
click at [248, 171] on link "Proceed" at bounding box center [259, 178] width 44 height 18
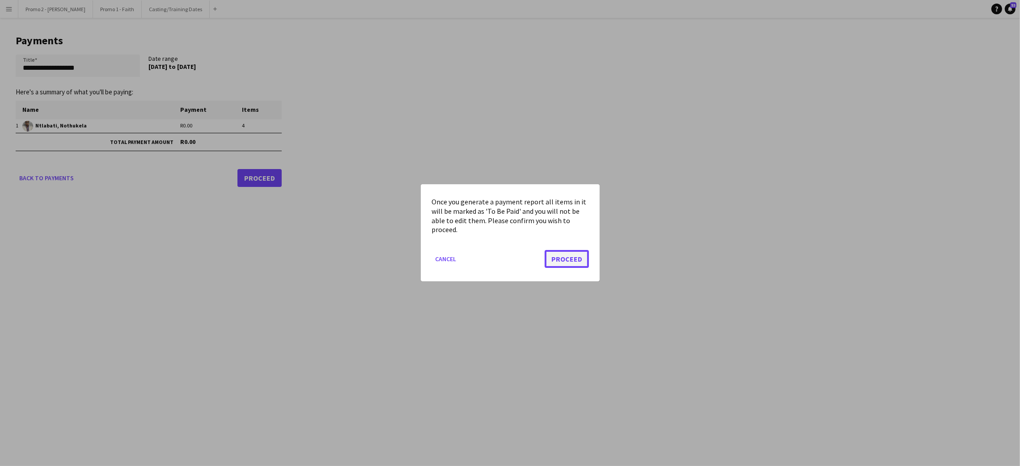
click at [562, 261] on button "Proceed" at bounding box center [567, 259] width 44 height 18
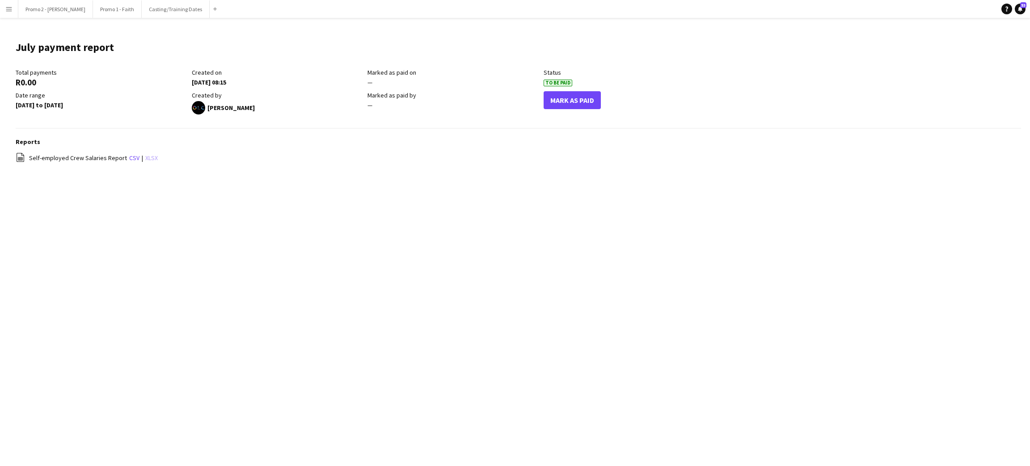
click at [147, 159] on link "xlsx" at bounding box center [151, 158] width 13 height 8
